Goal: Transaction & Acquisition: Subscribe to service/newsletter

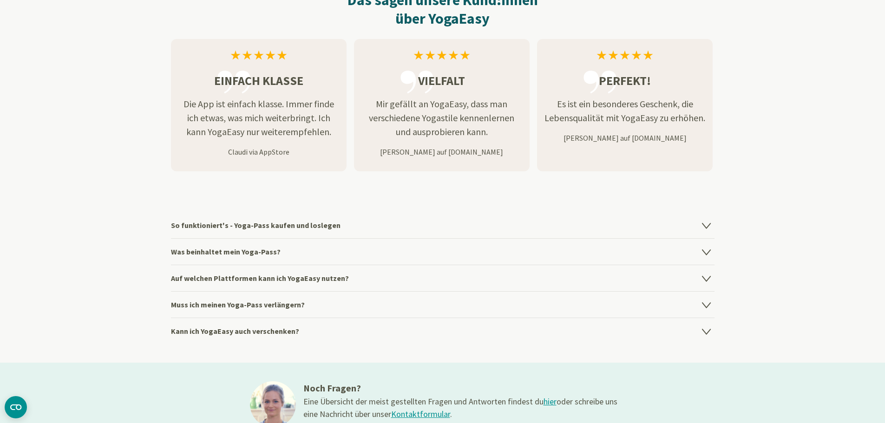
scroll to position [1069, 0]
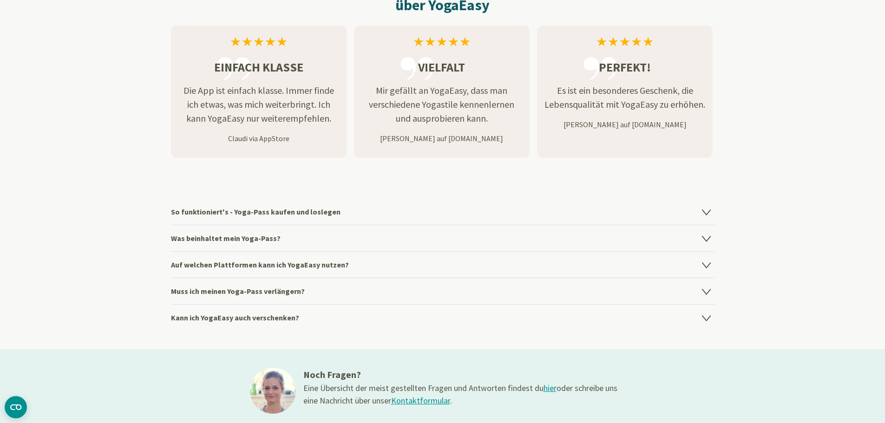
click at [706, 238] on icon at bounding box center [706, 239] width 8 height 5
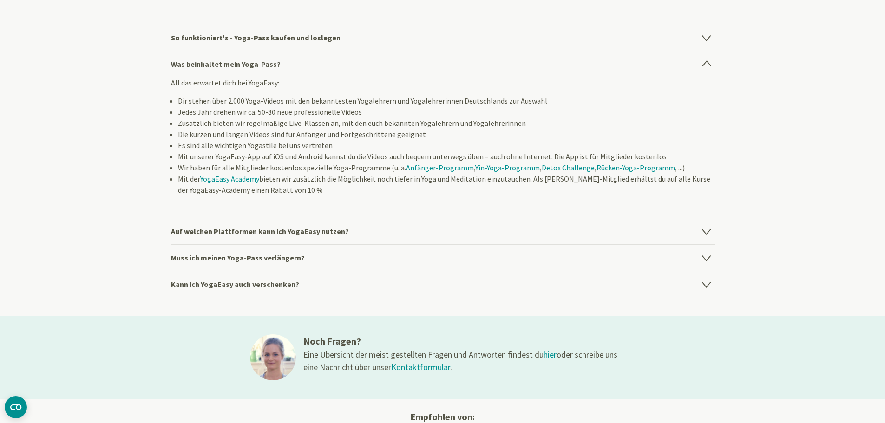
scroll to position [1255, 0]
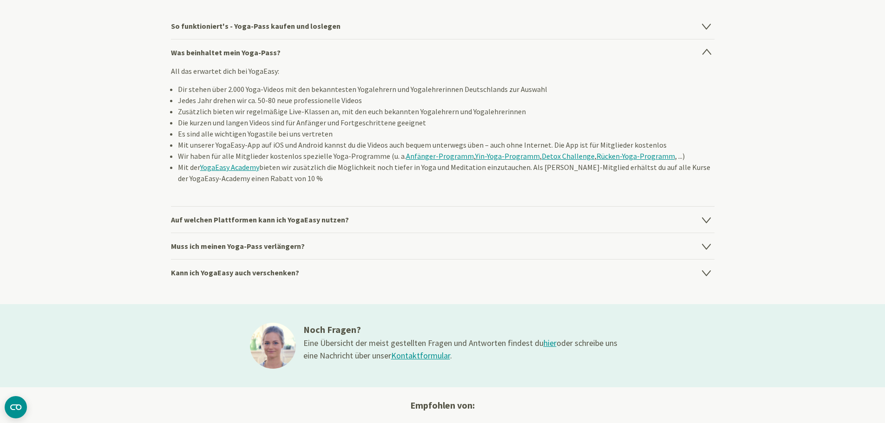
click at [709, 246] on icon at bounding box center [706, 246] width 8 height 5
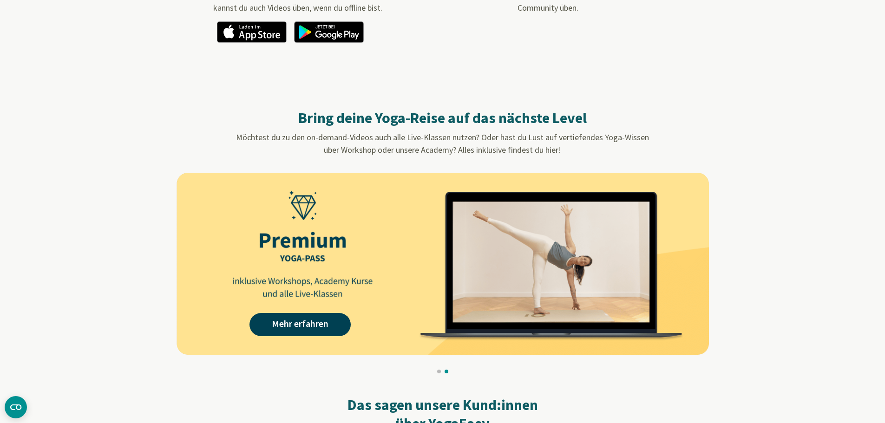
scroll to position [651, 0]
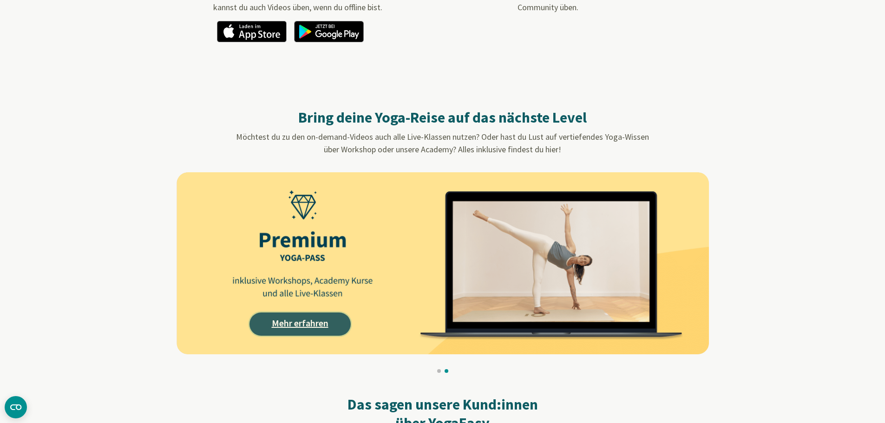
click at [315, 320] on link "Mehr erfahren" at bounding box center [300, 324] width 101 height 23
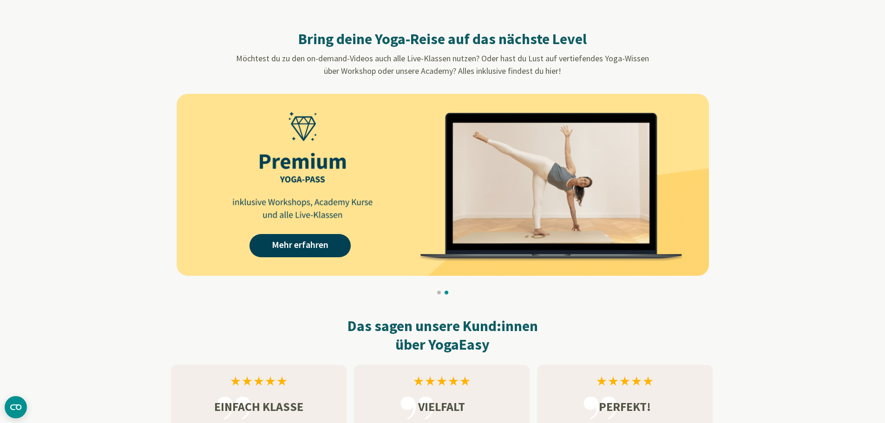
scroll to position [744, 0]
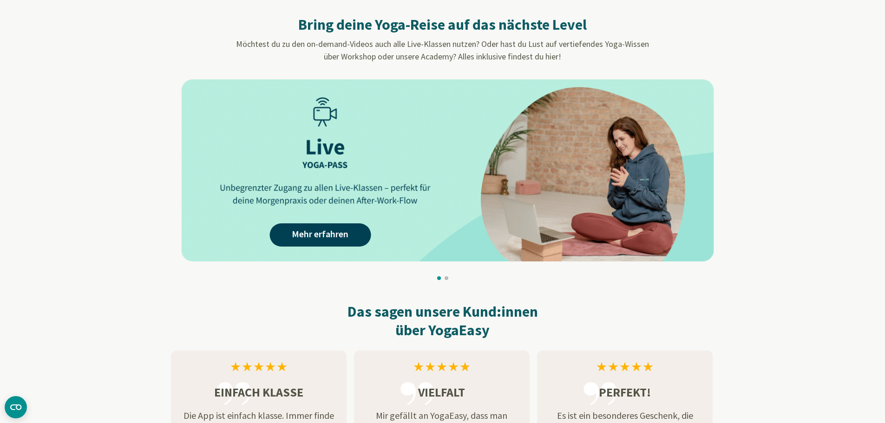
click at [420, 156] on img at bounding box center [447, 170] width 533 height 182
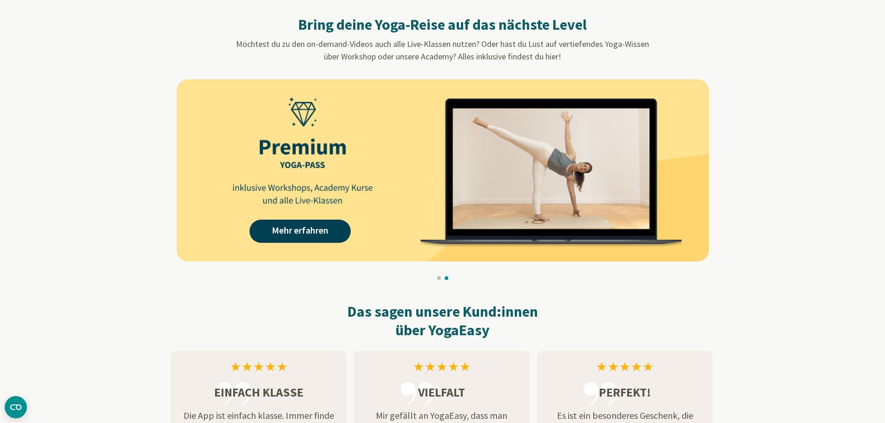
click at [510, 187] on img at bounding box center [443, 170] width 533 height 182
click at [341, 172] on img at bounding box center [443, 170] width 533 height 182
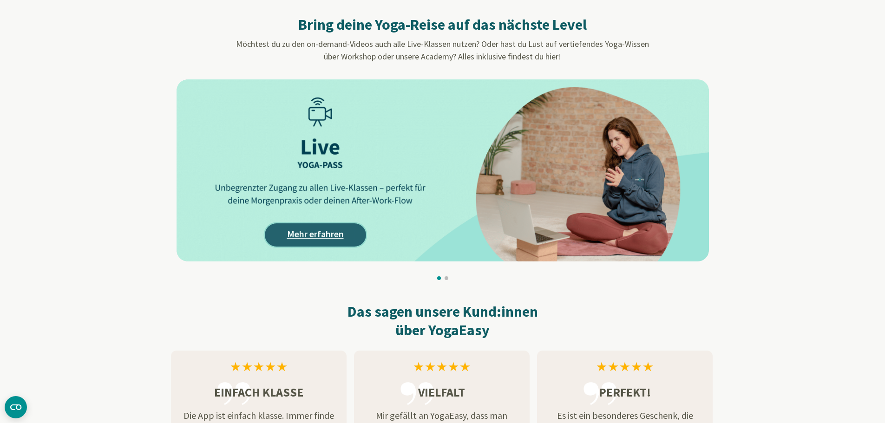
click at [307, 233] on link "Mehr erfahren" at bounding box center [315, 235] width 101 height 23
